Goal: Task Accomplishment & Management: Manage account settings

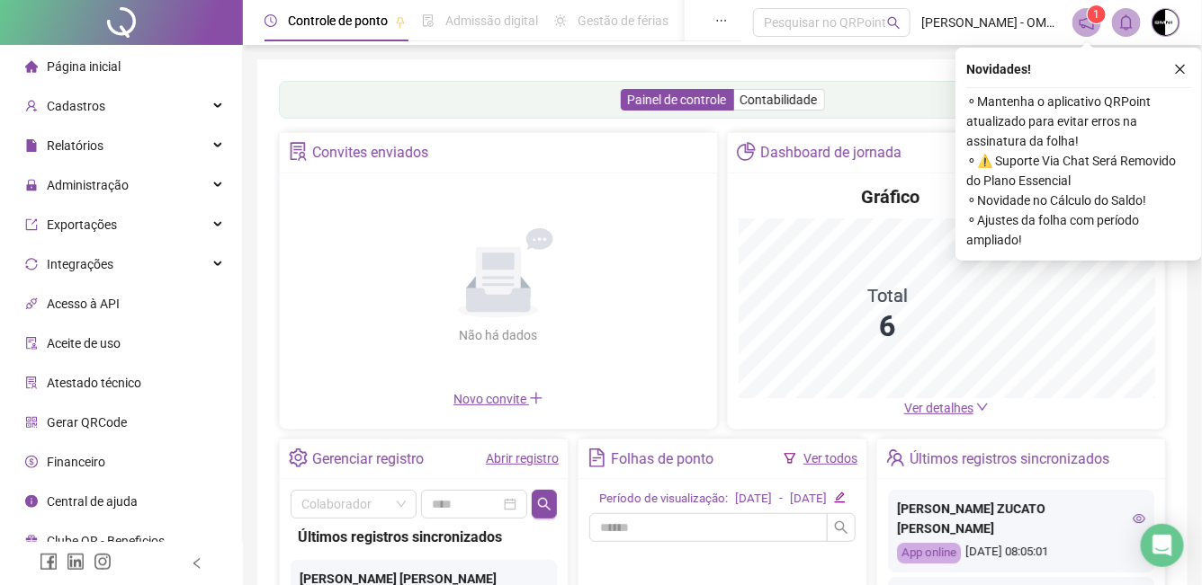
click at [1164, 13] on img at bounding box center [1165, 22] width 27 height 27
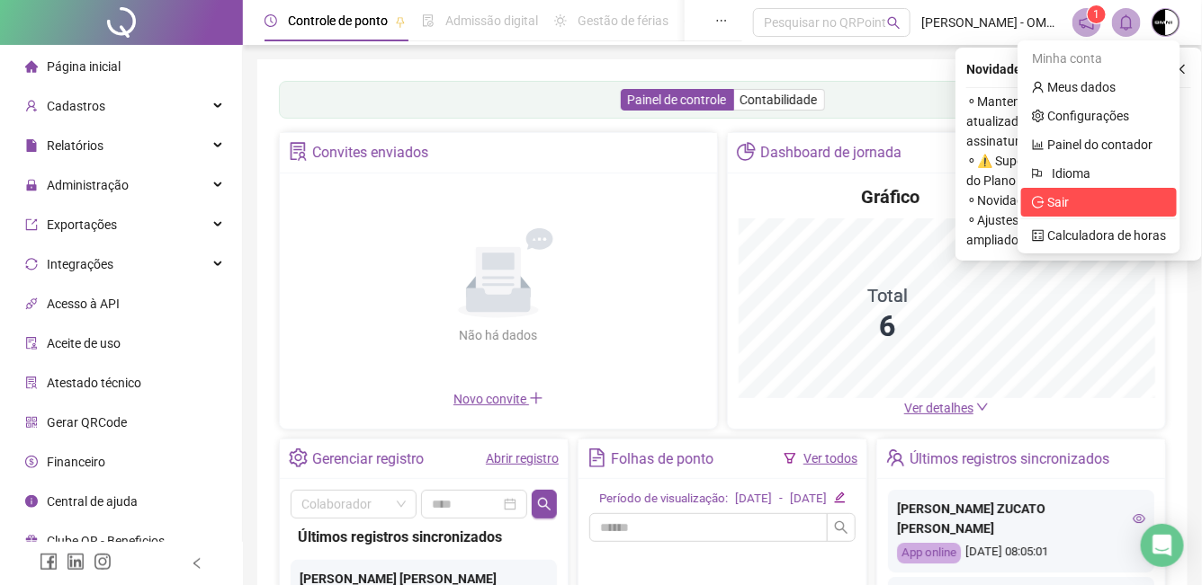
click at [1068, 209] on span "Sair" at bounding box center [1058, 202] width 22 height 14
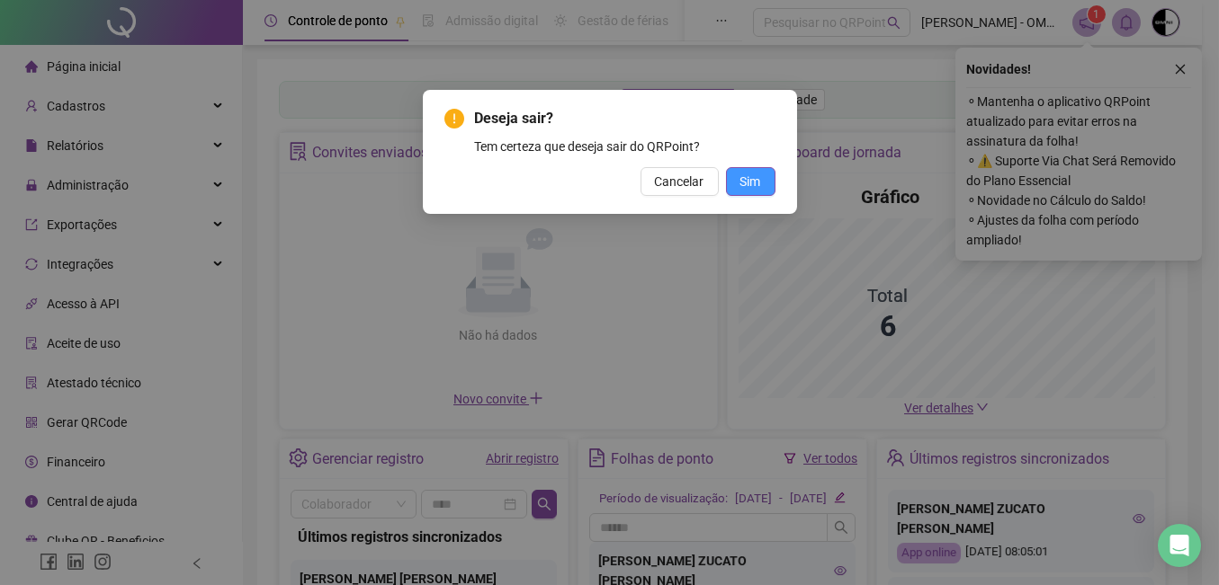
click at [753, 180] on span "Sim" at bounding box center [750, 182] width 21 height 20
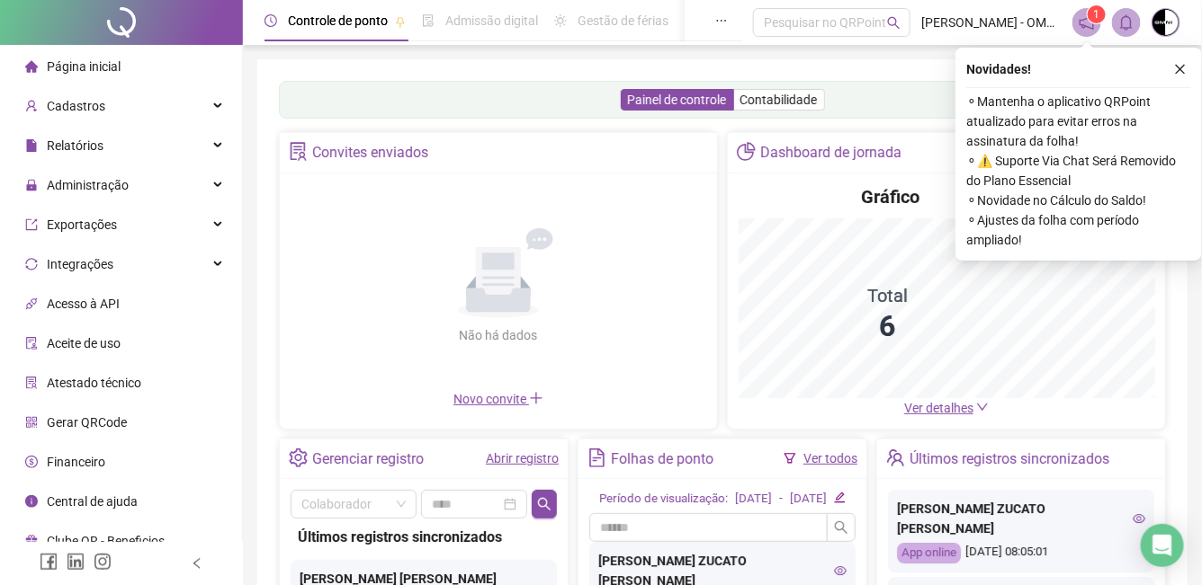
click at [1166, 20] on img at bounding box center [1165, 22] width 27 height 27
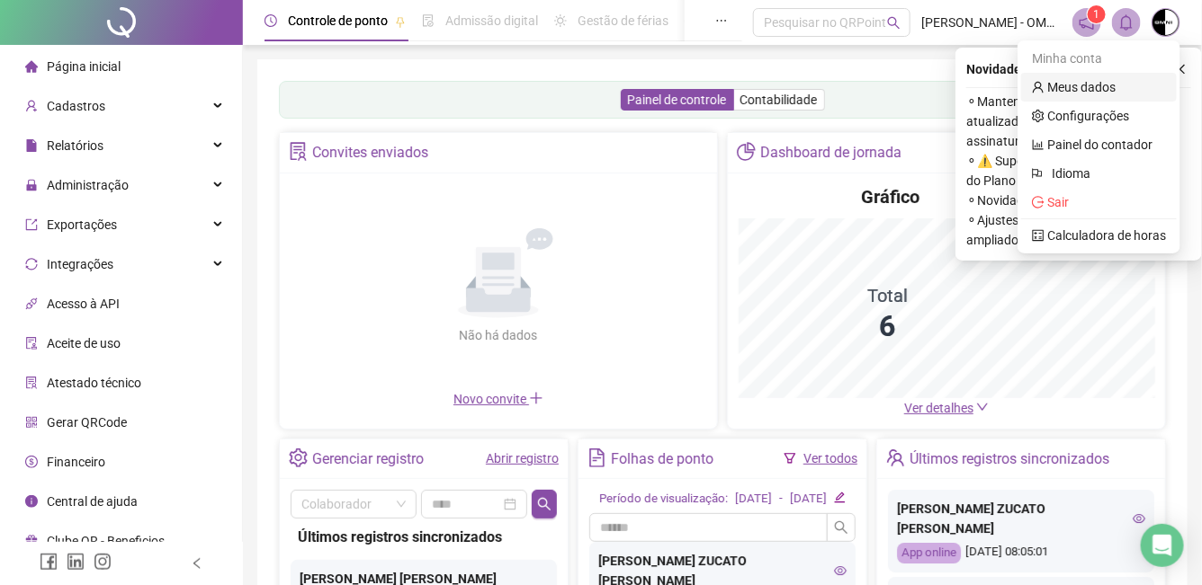
click at [1115, 91] on link "Meus dados" at bounding box center [1074, 87] width 84 height 14
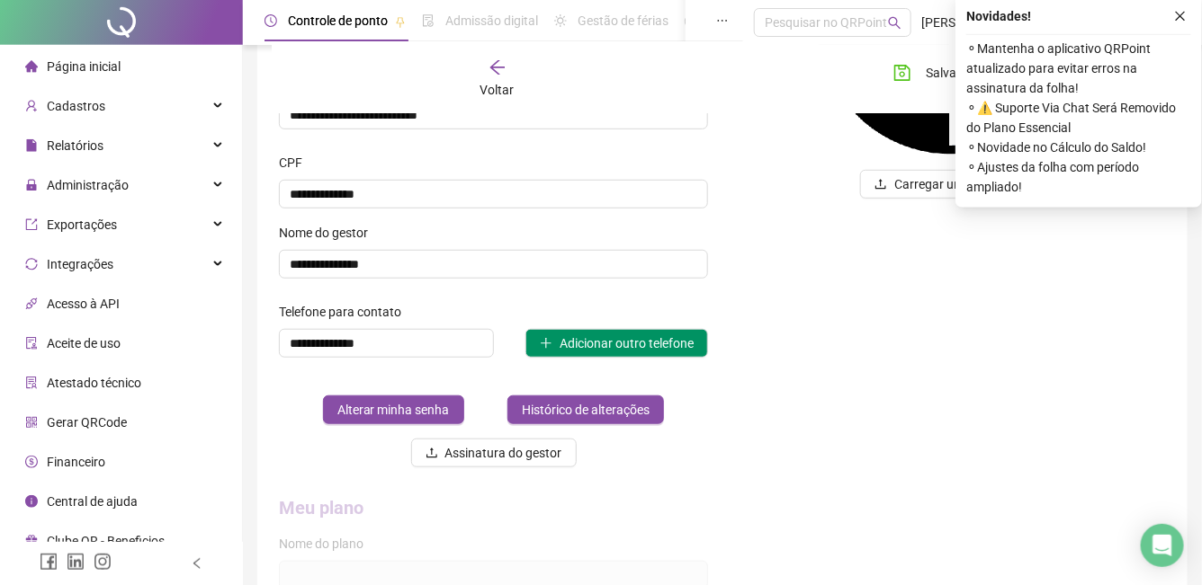
scroll to position [337, 0]
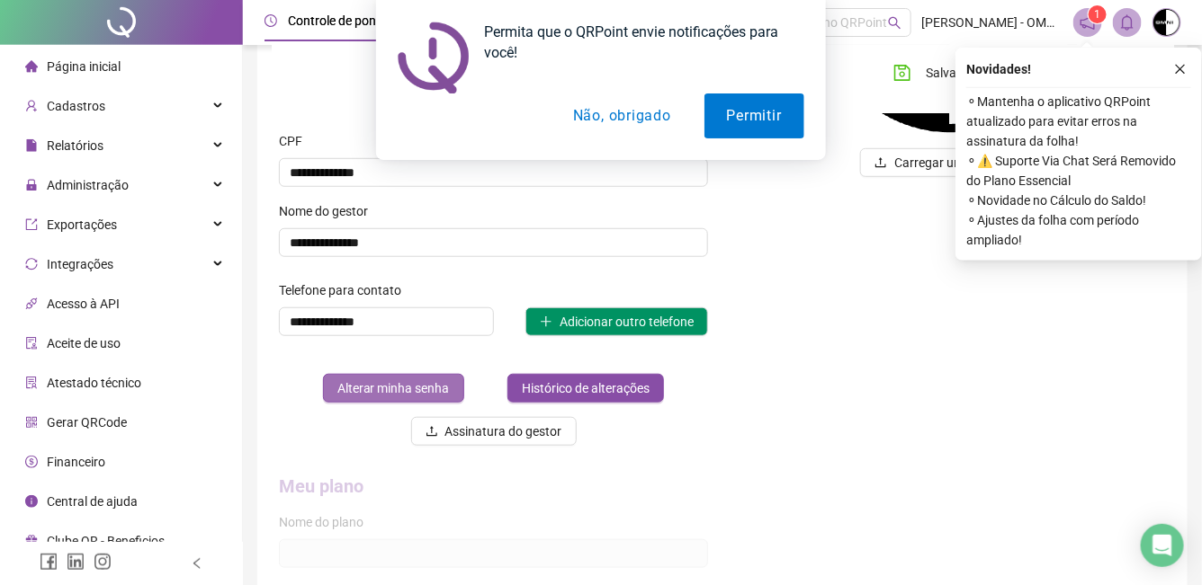
click at [395, 390] on span "Alterar minha senha" at bounding box center [393, 389] width 112 height 20
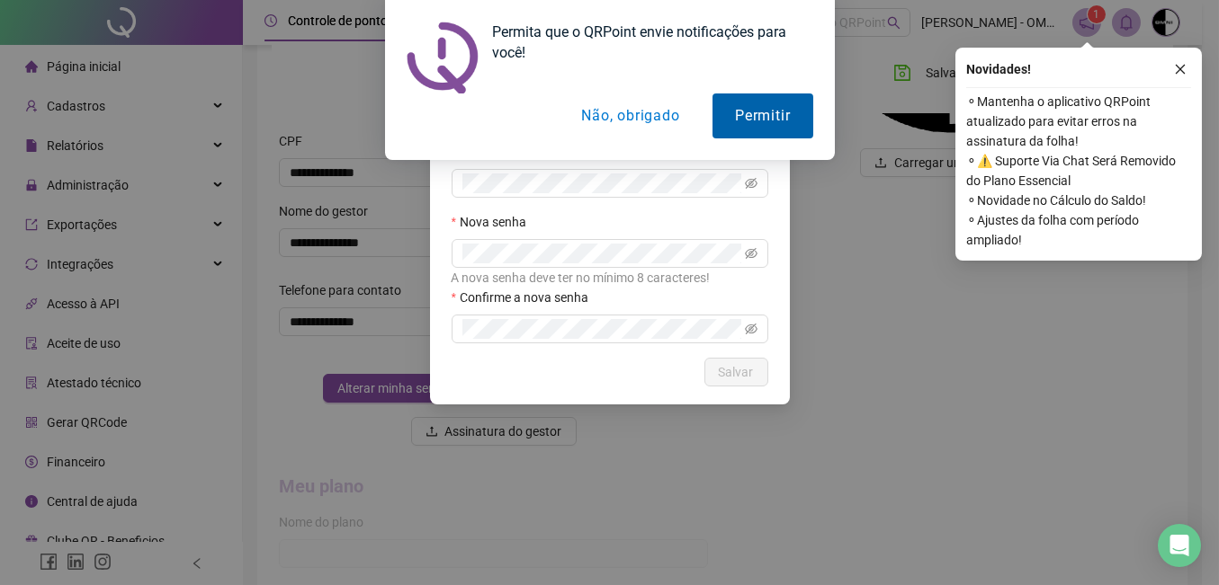
click at [763, 121] on button "Permitir" at bounding box center [762, 116] width 100 height 45
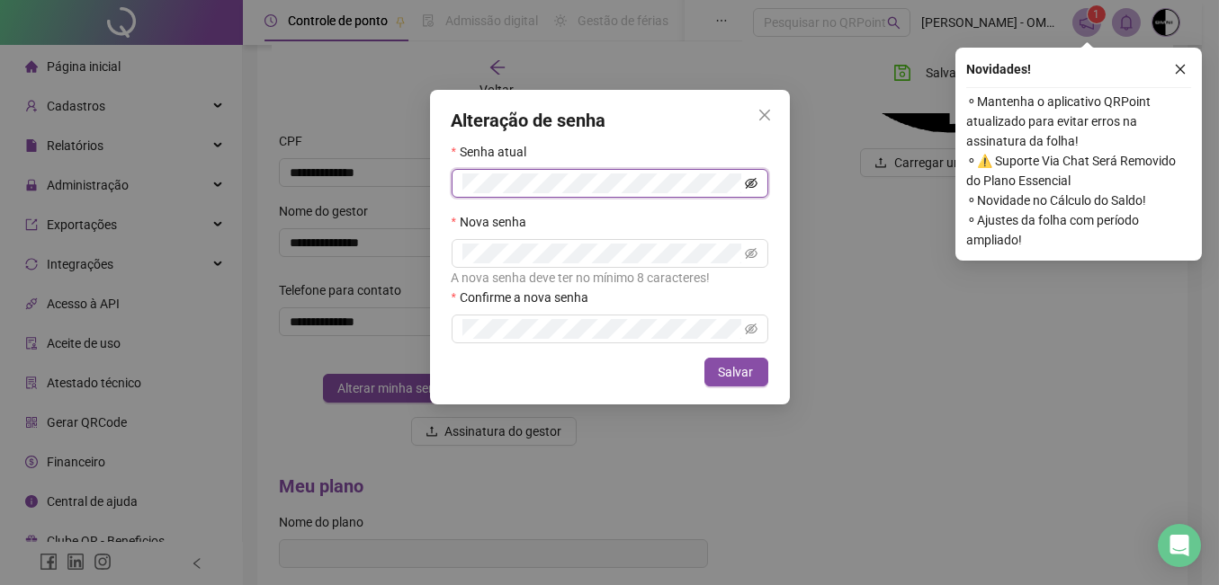
click at [754, 180] on icon "eye-invisible" at bounding box center [752, 183] width 13 height 11
click at [355, 183] on div "Alteração de senha Senha atual Nova senha A nova senha deve ter no mínimo 8 car…" at bounding box center [609, 292] width 1219 height 585
click at [85, 112] on div "Alteração de senha Senha atual Nova senha A nova senha deve ter no mínimo 8 car…" at bounding box center [609, 292] width 1219 height 585
